Goal: Find specific page/section: Find specific page/section

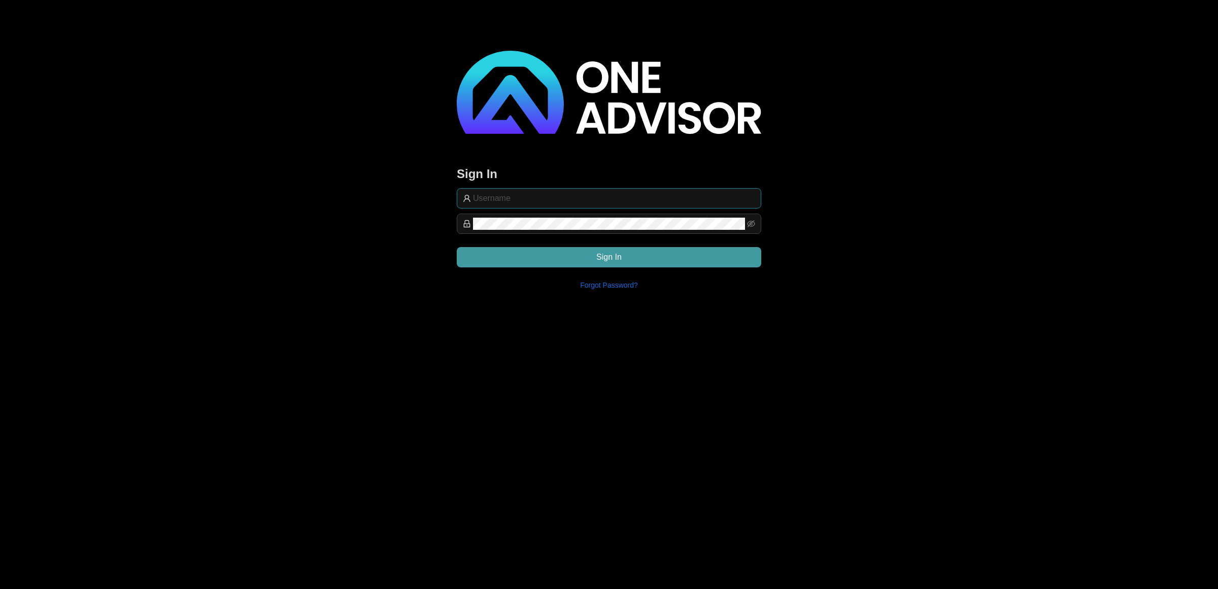
type input "service@smithbormann.co.za"
click at [497, 250] on button "Sign In" at bounding box center [609, 257] width 304 height 20
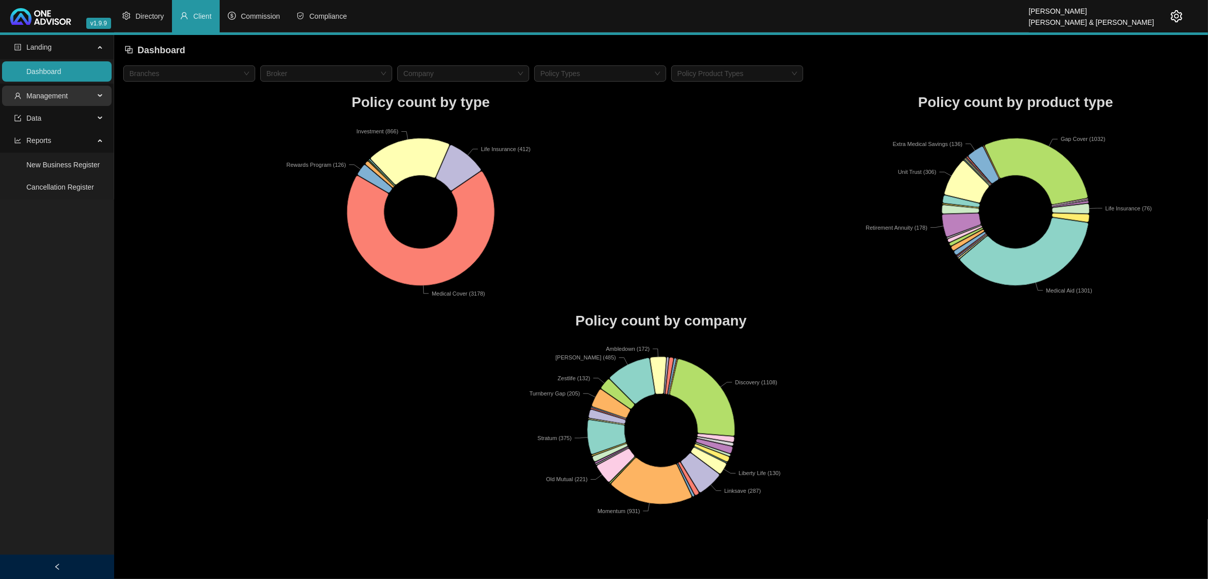
click at [86, 99] on span "Management" at bounding box center [54, 96] width 80 height 20
click at [45, 168] on link "Tasks" at bounding box center [35, 165] width 18 height 8
